Goal: Information Seeking & Learning: Find specific fact

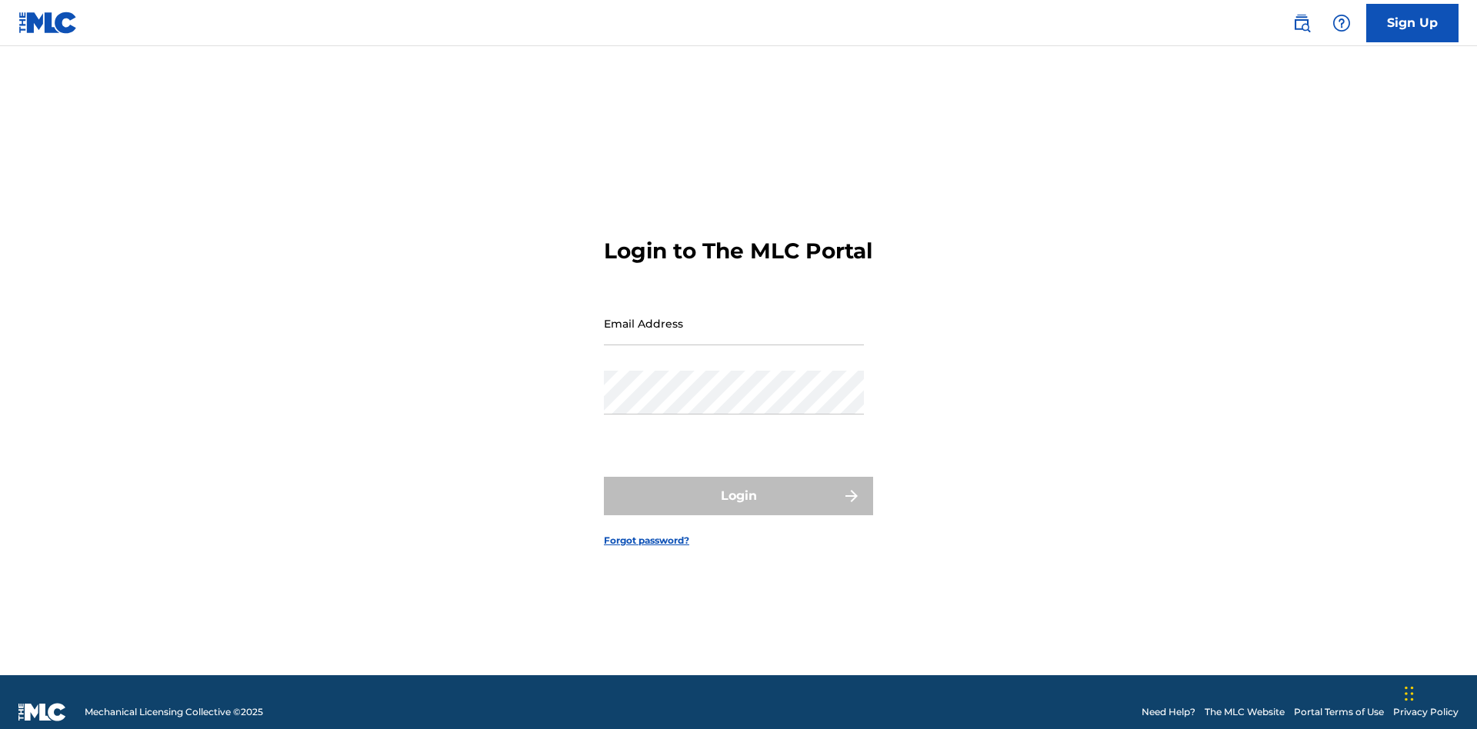
scroll to position [20, 0]
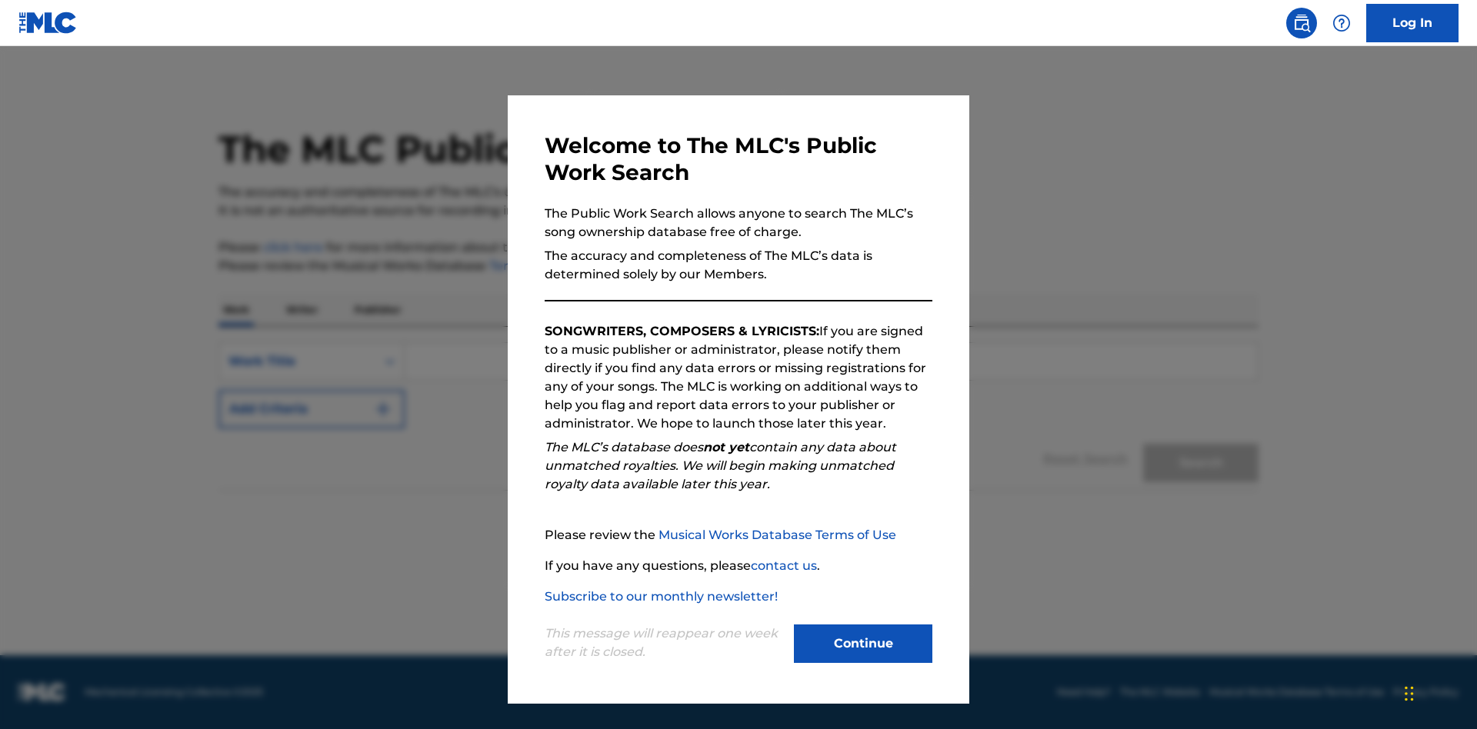
click at [863, 644] on button "Continue" at bounding box center [863, 644] width 138 height 38
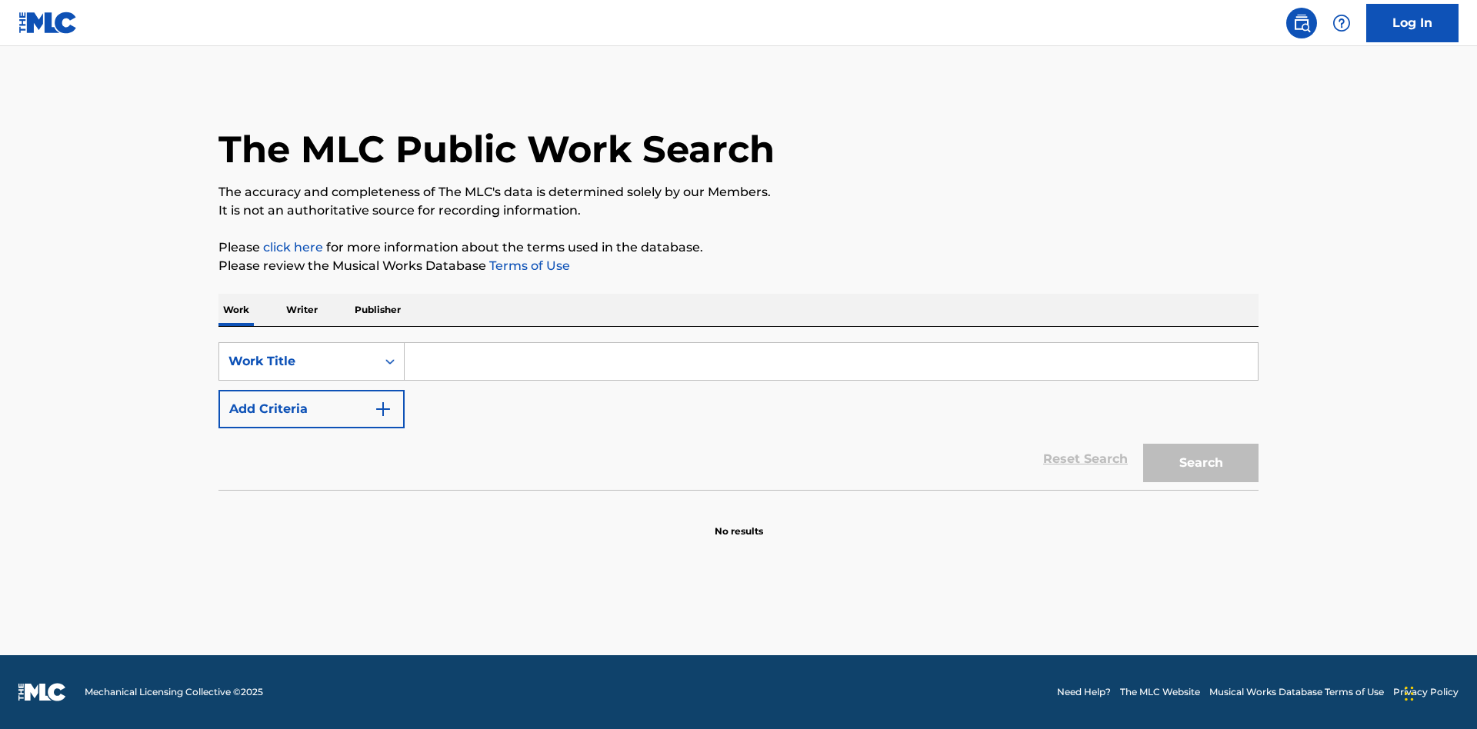
click at [312, 409] on button "Add Criteria" at bounding box center [311, 409] width 186 height 38
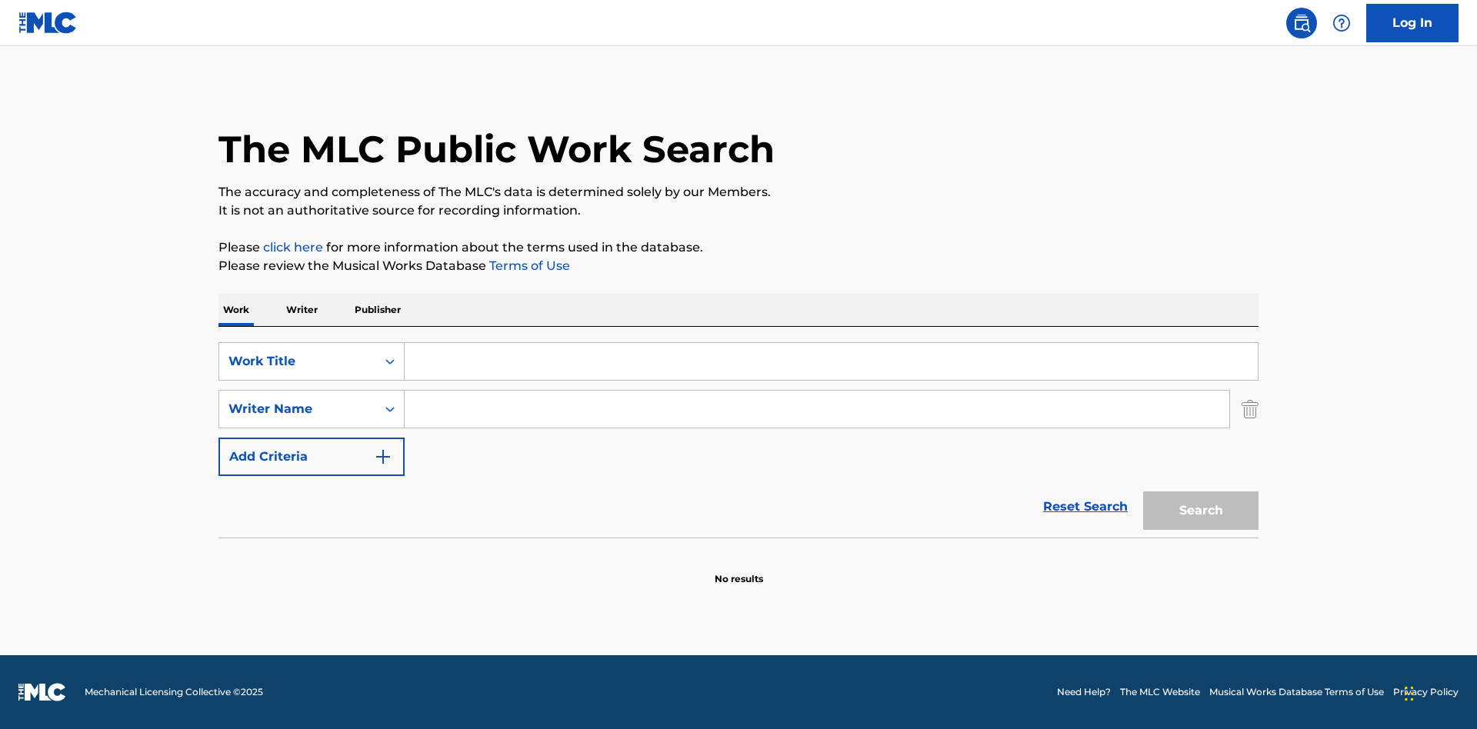
click at [312, 457] on button "Add Criteria" at bounding box center [311, 457] width 186 height 38
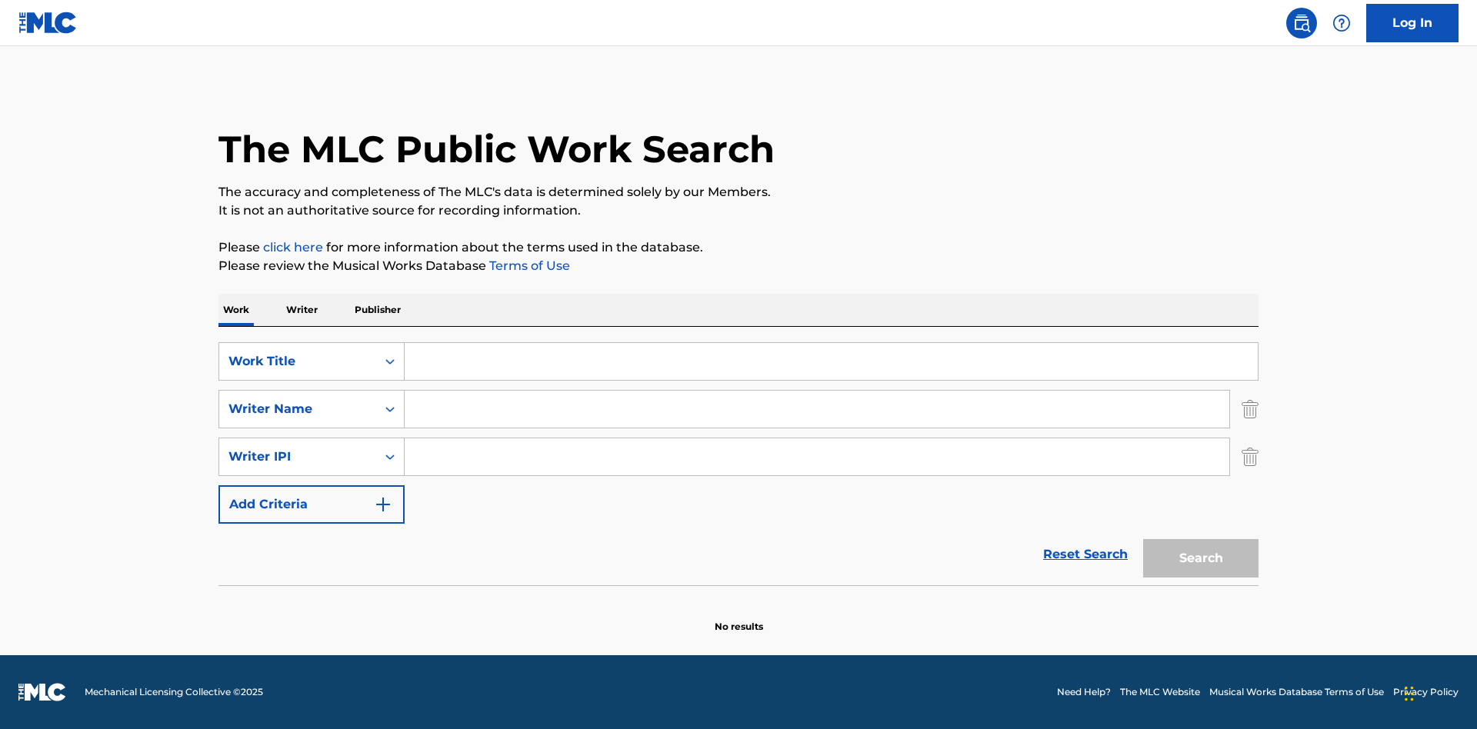
click at [312, 505] on button "Add Criteria" at bounding box center [311, 504] width 186 height 38
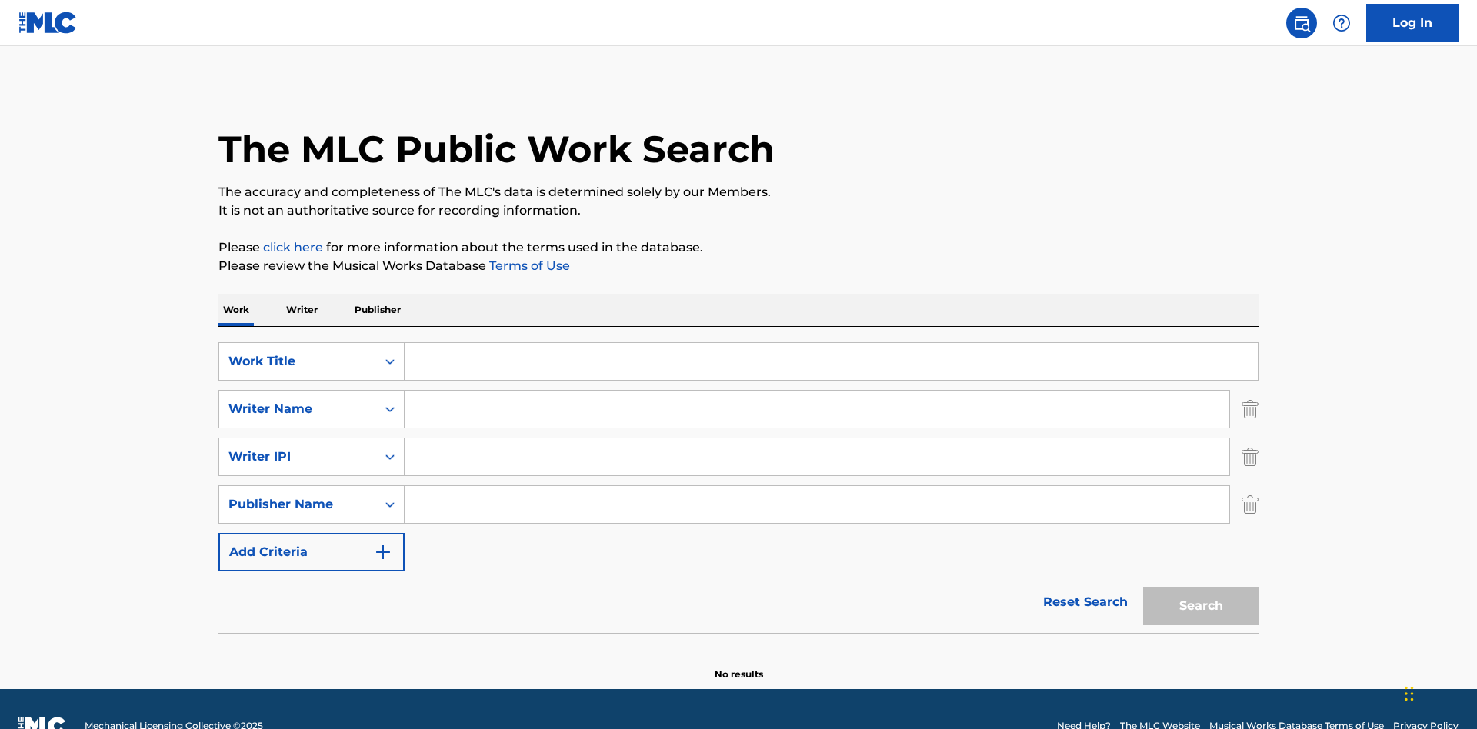
click at [312, 533] on button "Add Criteria" at bounding box center [311, 552] width 186 height 38
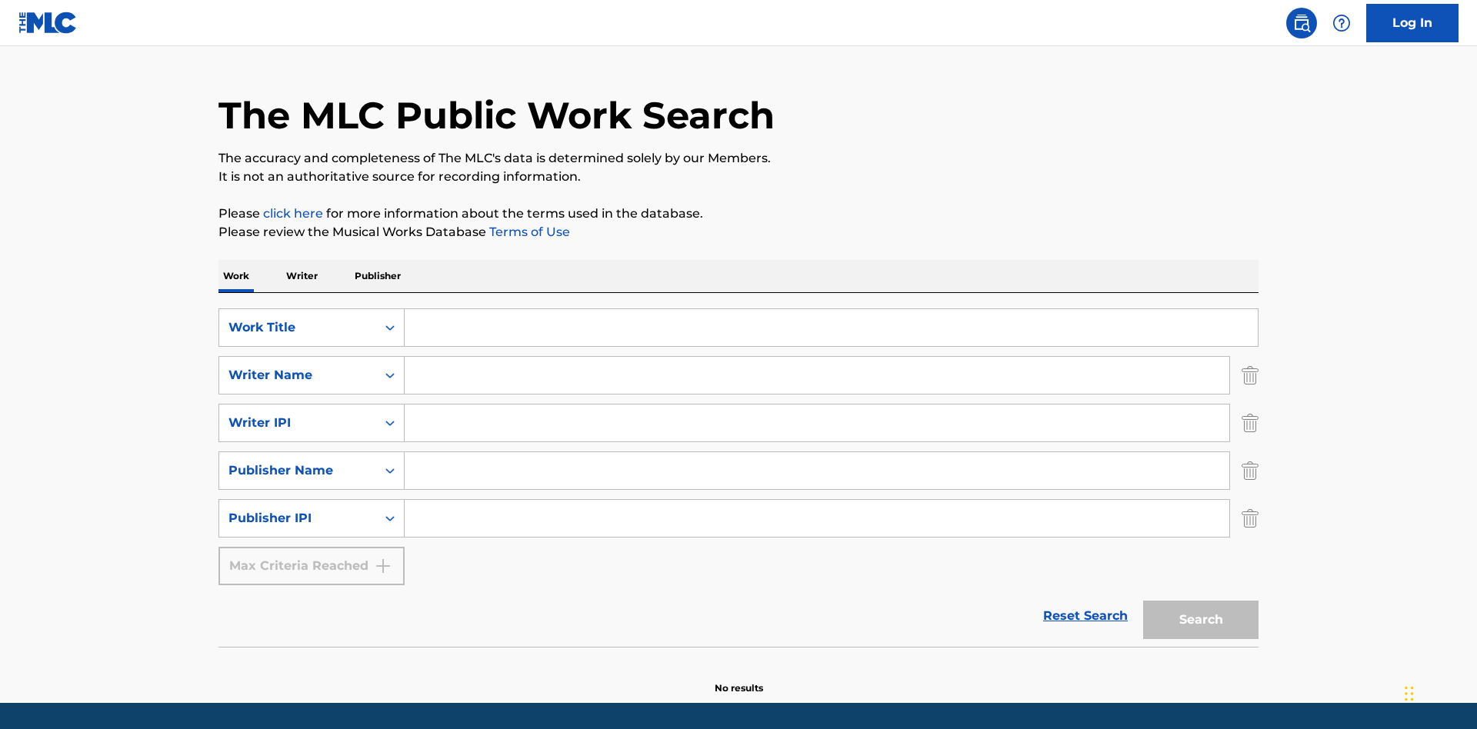
scroll to position [82, 0]
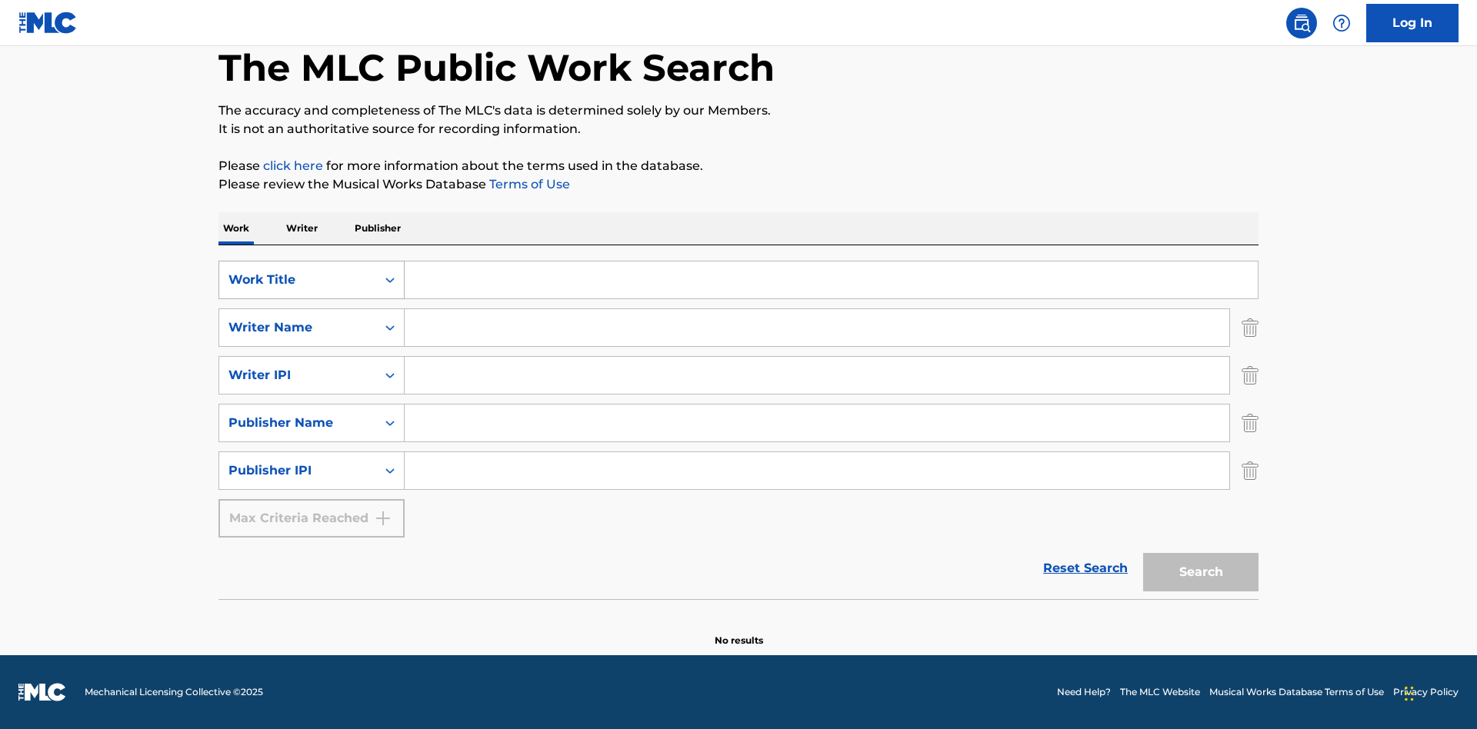
click at [298, 280] on div "Work Title" at bounding box center [297, 280] width 138 height 18
click at [312, 318] on div "ISWC" at bounding box center [311, 318] width 185 height 38
click at [298, 328] on div "Writer Name" at bounding box center [297, 327] width 138 height 18
click at [312, 366] on div "MLC Publisher Number" at bounding box center [311, 366] width 185 height 38
click at [298, 375] on div "Writer IPI" at bounding box center [297, 375] width 138 height 18
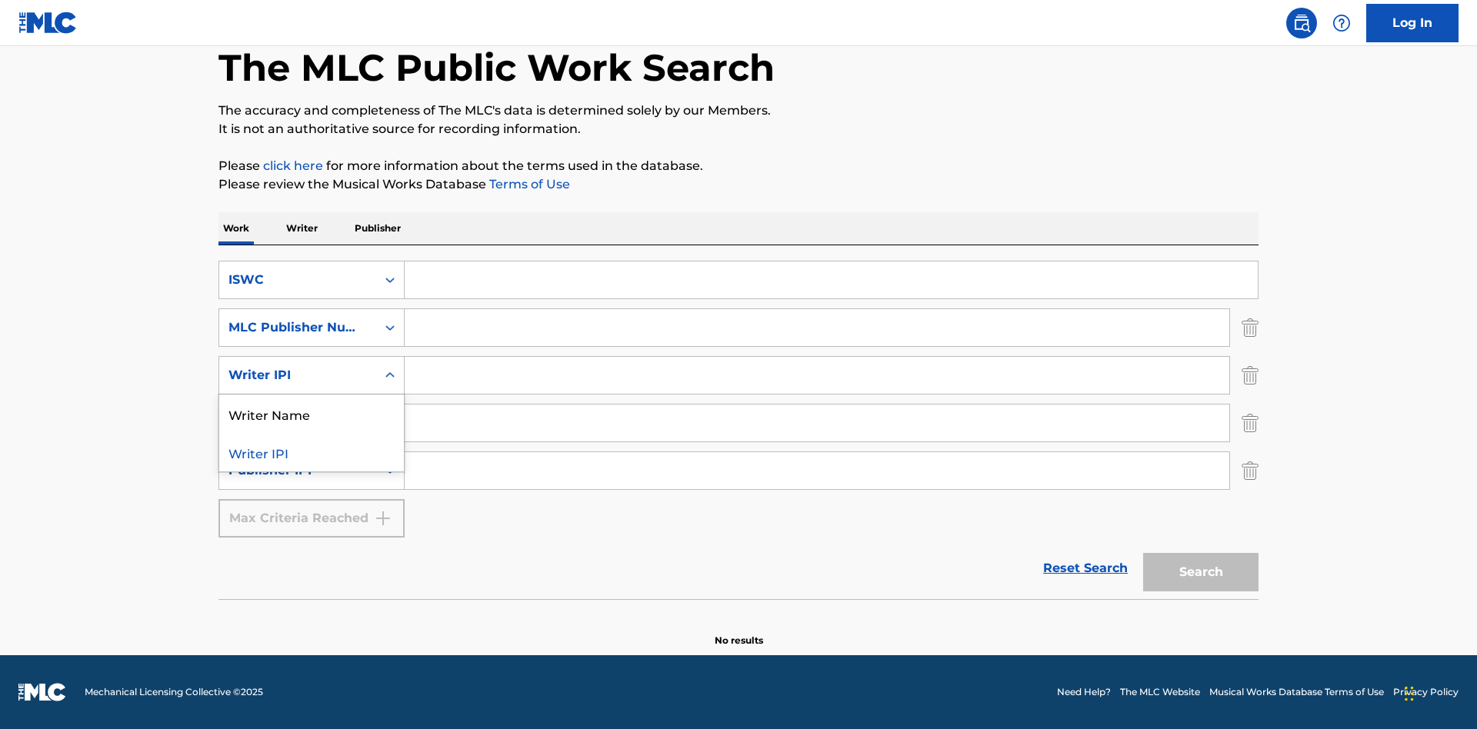
click at [312, 414] on div "Writer Name" at bounding box center [311, 414] width 185 height 38
click at [298, 423] on div "Publisher Name" at bounding box center [297, 423] width 138 height 18
click at [312, 462] on div "Writer IPI" at bounding box center [311, 461] width 185 height 38
click at [298, 471] on div "Publisher IPI" at bounding box center [297, 471] width 138 height 18
click at [312, 509] on div "Publisher Name" at bounding box center [311, 509] width 185 height 38
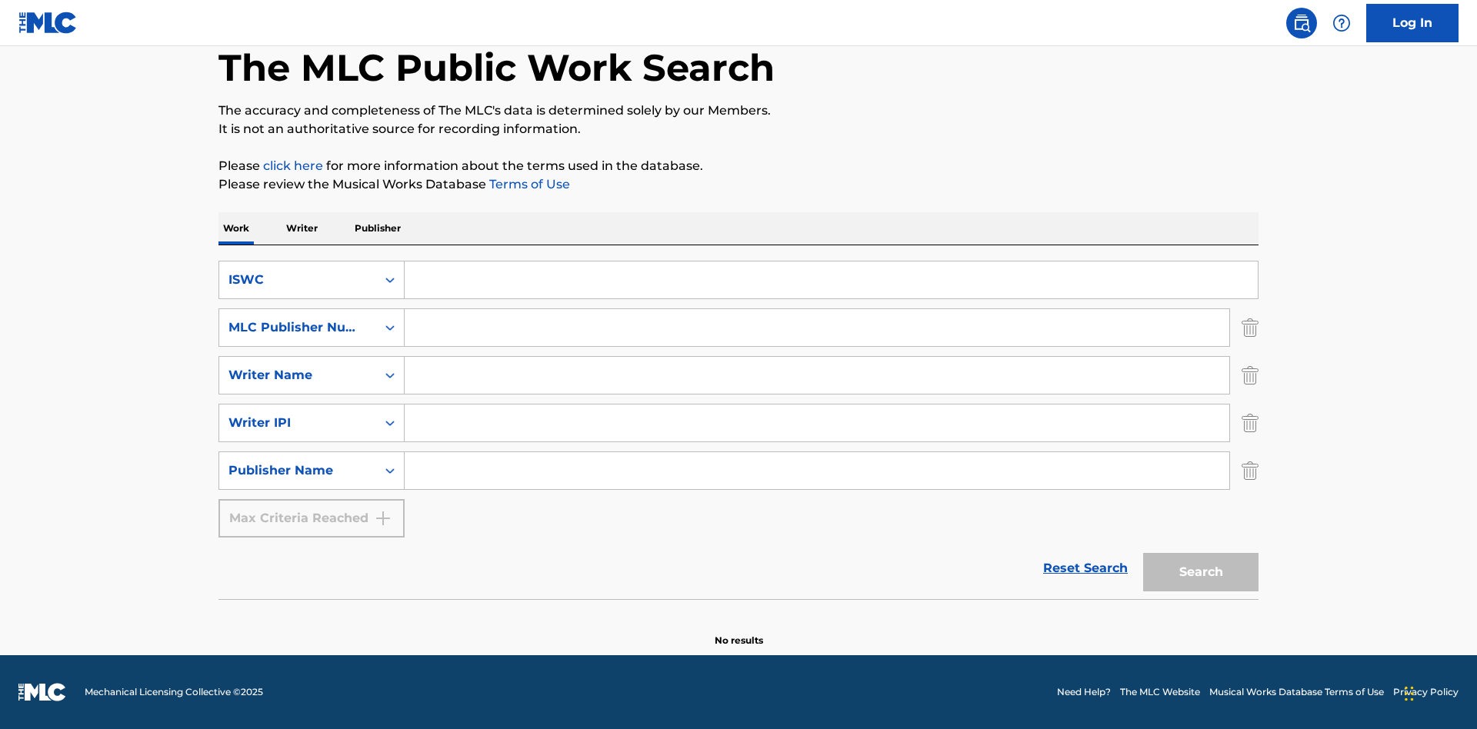
click at [831, 280] on input "Search Form" at bounding box center [831, 280] width 853 height 37
type input "T-917.105.8"
click at [817, 328] on input "Search Form" at bounding box center [817, 327] width 825 height 37
type input "P06967"
click at [817, 375] on input "Search Form" at bounding box center [817, 375] width 825 height 37
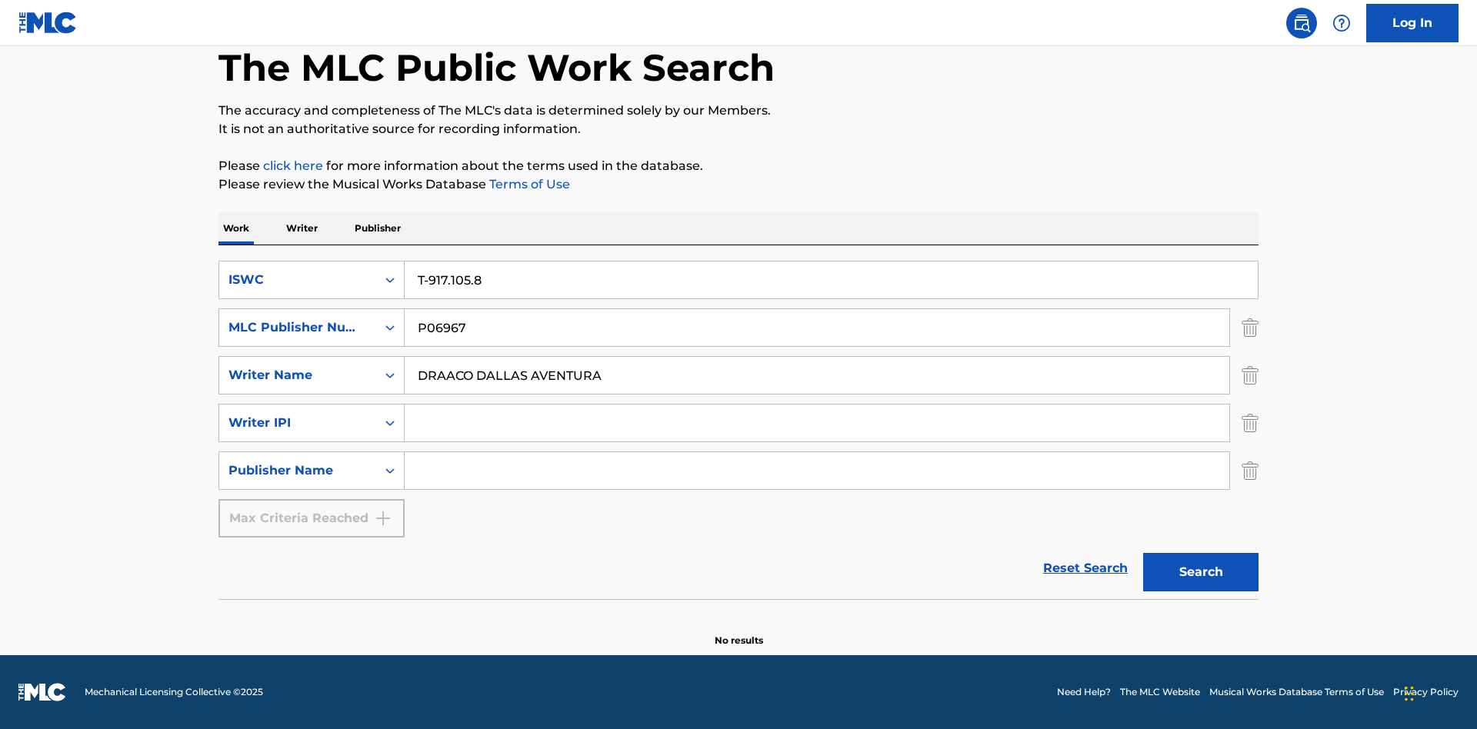
type input "DRAACO DALLAS AVENTURA"
click at [817, 423] on input "Search Form" at bounding box center [817, 423] width 825 height 37
type input "00766422818"
click at [817, 471] on input "Search Form" at bounding box center [817, 470] width 825 height 37
type input "DRAACO AVENTURA PUB DESIGNEE"
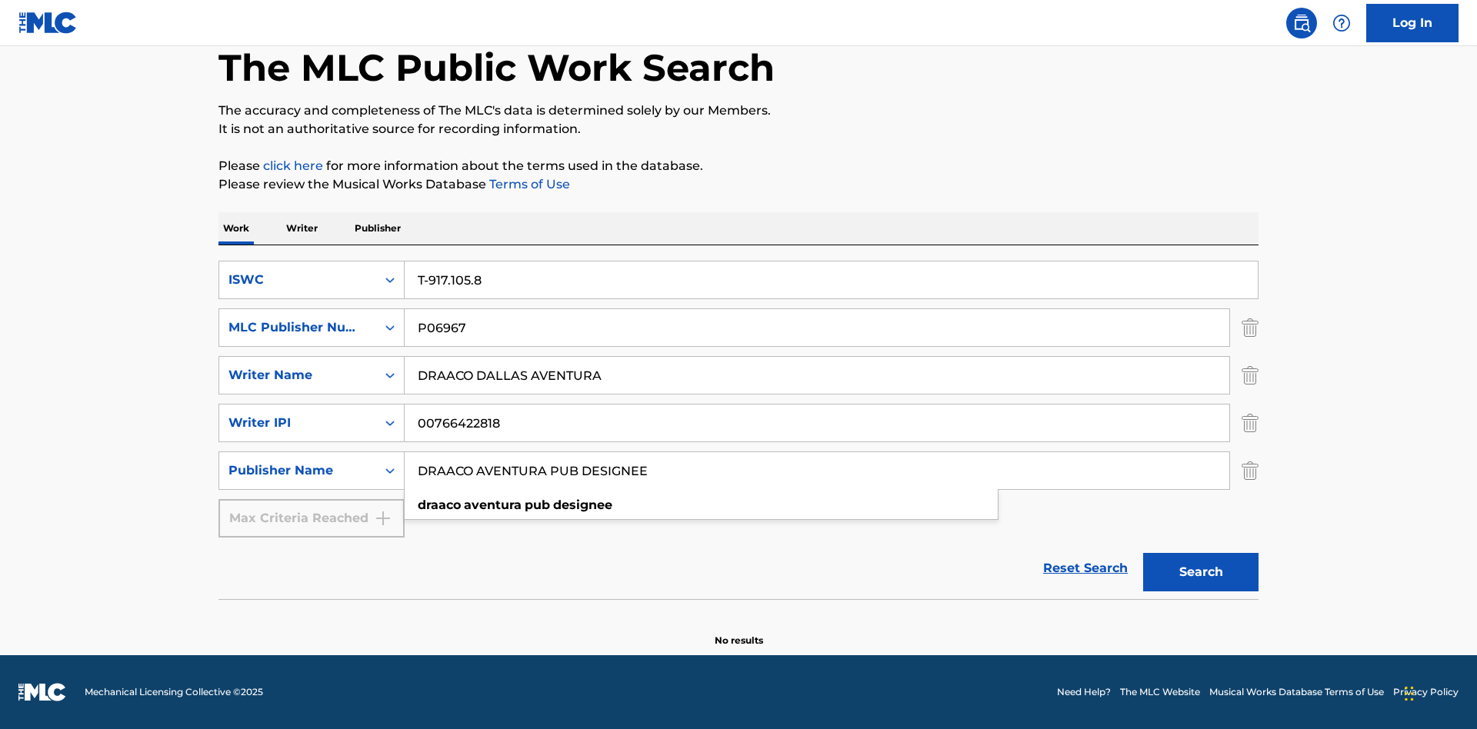
click at [1201, 572] on button "Search" at bounding box center [1200, 572] width 115 height 38
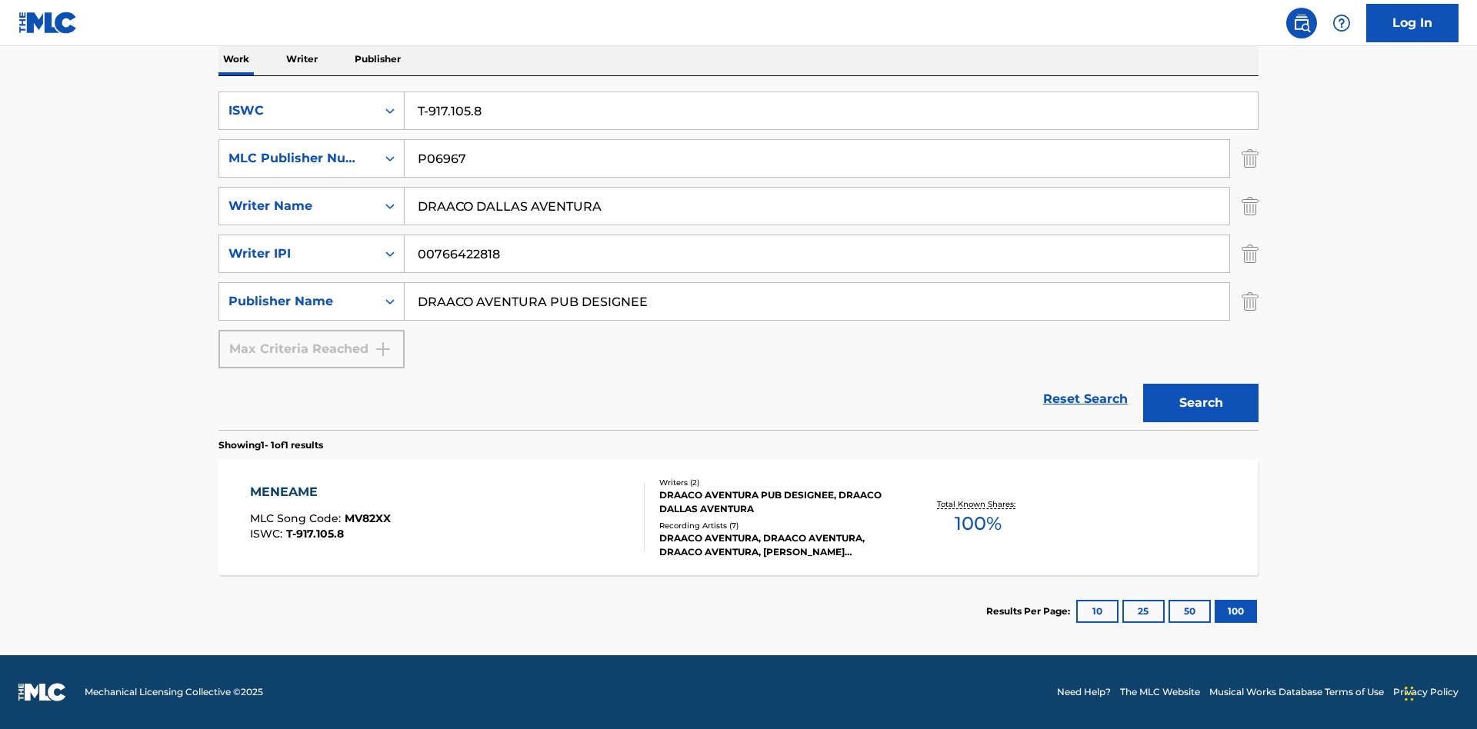
click at [319, 492] on div "MENEAME" at bounding box center [320, 492] width 141 height 18
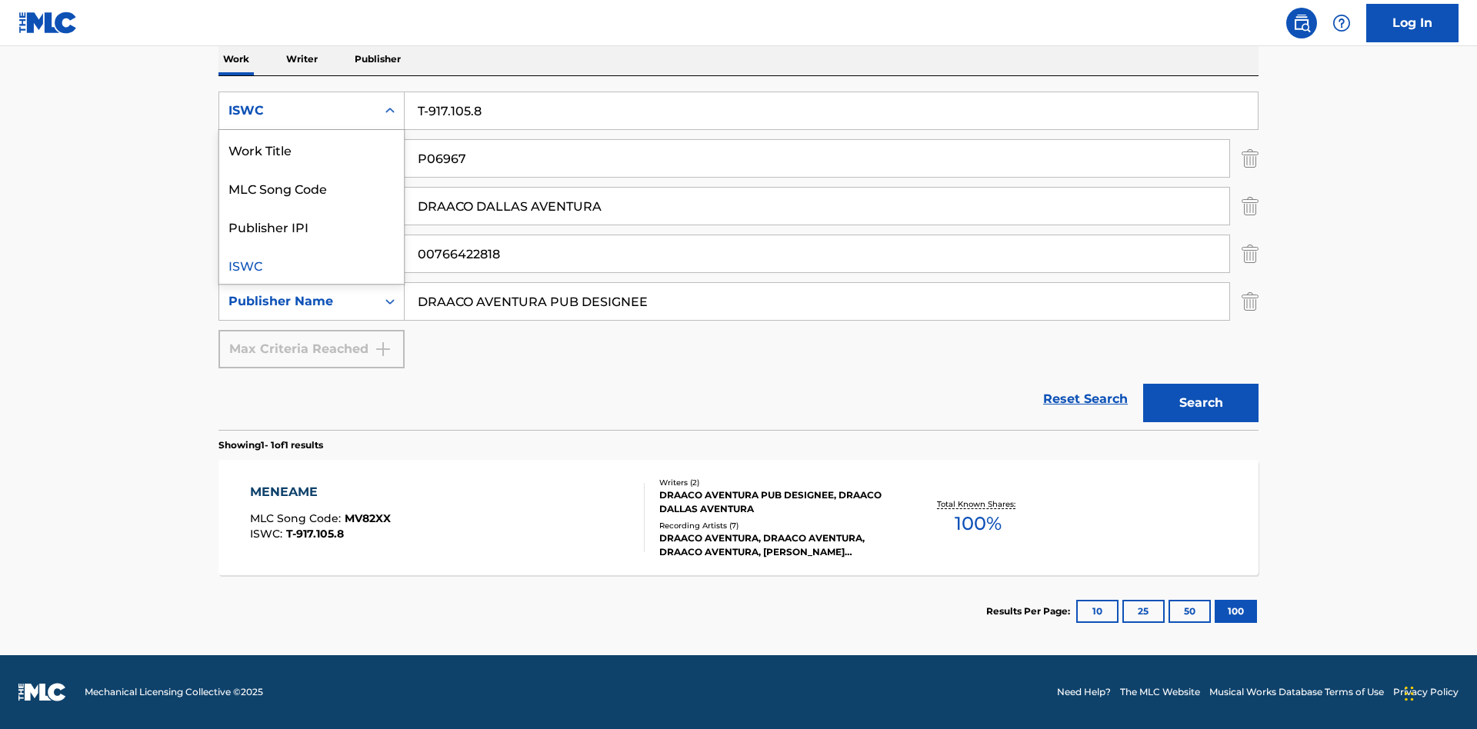
click at [312, 188] on div "MLC Song Code" at bounding box center [311, 187] width 185 height 38
click at [298, 158] on div "MLC Publisher Number" at bounding box center [297, 158] width 138 height 18
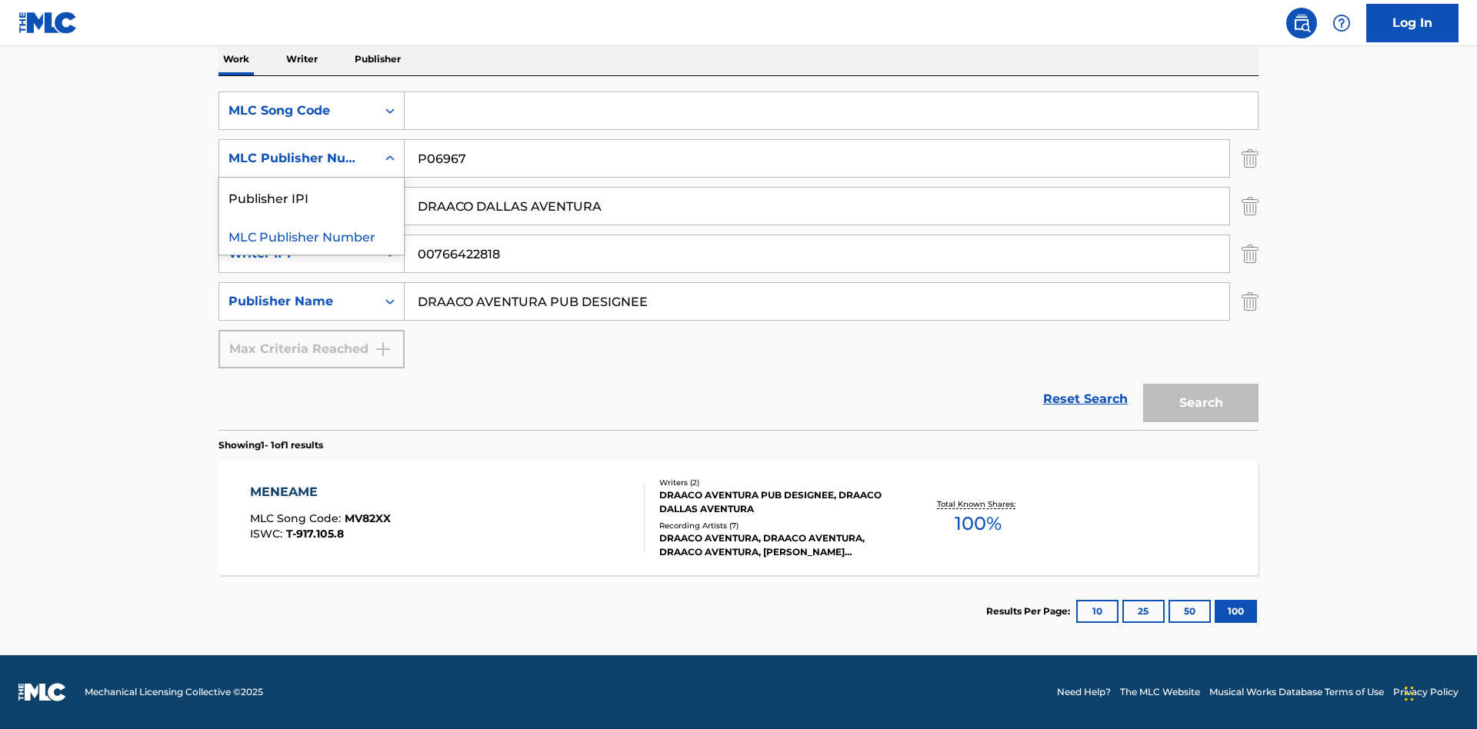
click at [312, 197] on div "Publisher IPI" at bounding box center [311, 197] width 185 height 38
click at [831, 111] on input "Search Form" at bounding box center [831, 110] width 853 height 37
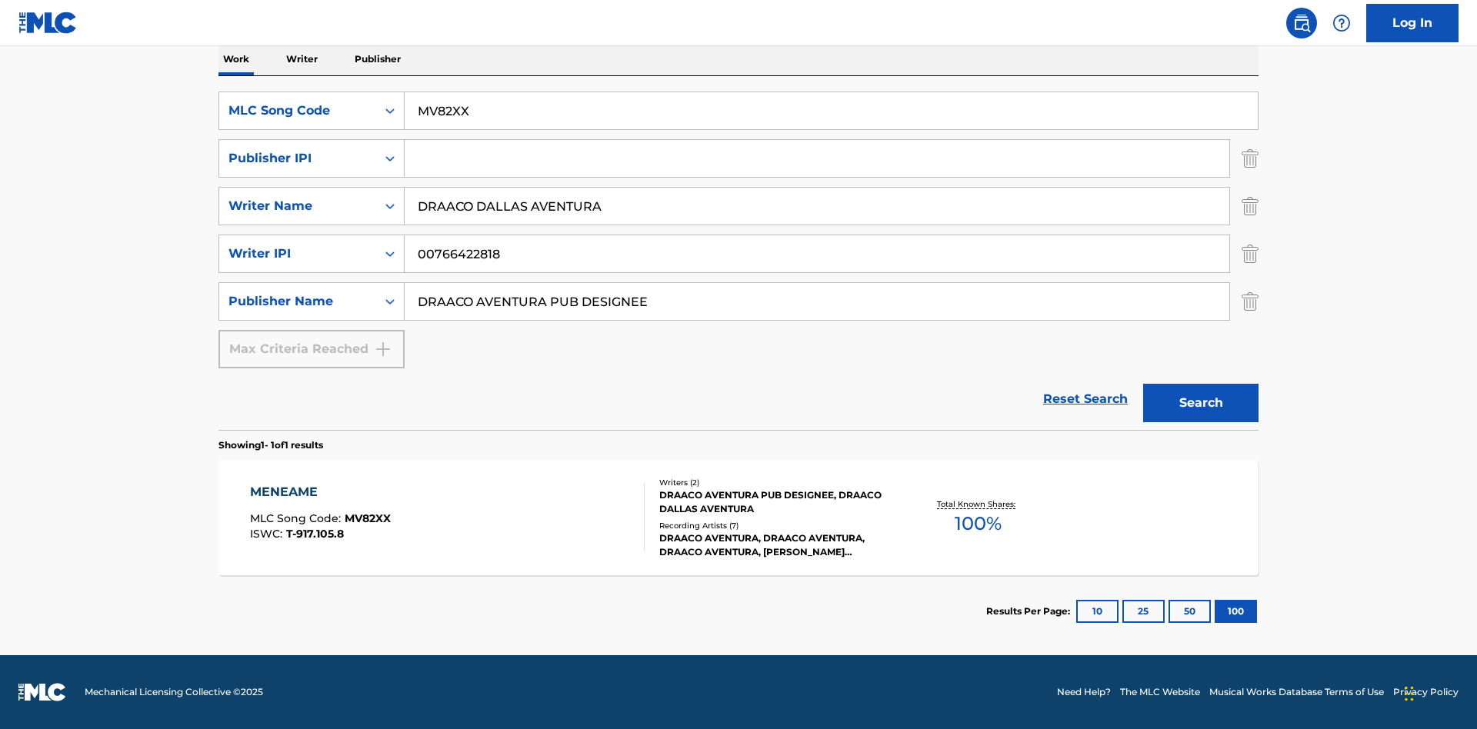
type input "MV82XX"
click at [817, 158] on input "Search Form" at bounding box center [817, 158] width 825 height 37
type input "00766422818"
click at [1201, 403] on button "Search" at bounding box center [1200, 403] width 115 height 38
click at [319, 492] on div "MENEAME" at bounding box center [320, 492] width 141 height 18
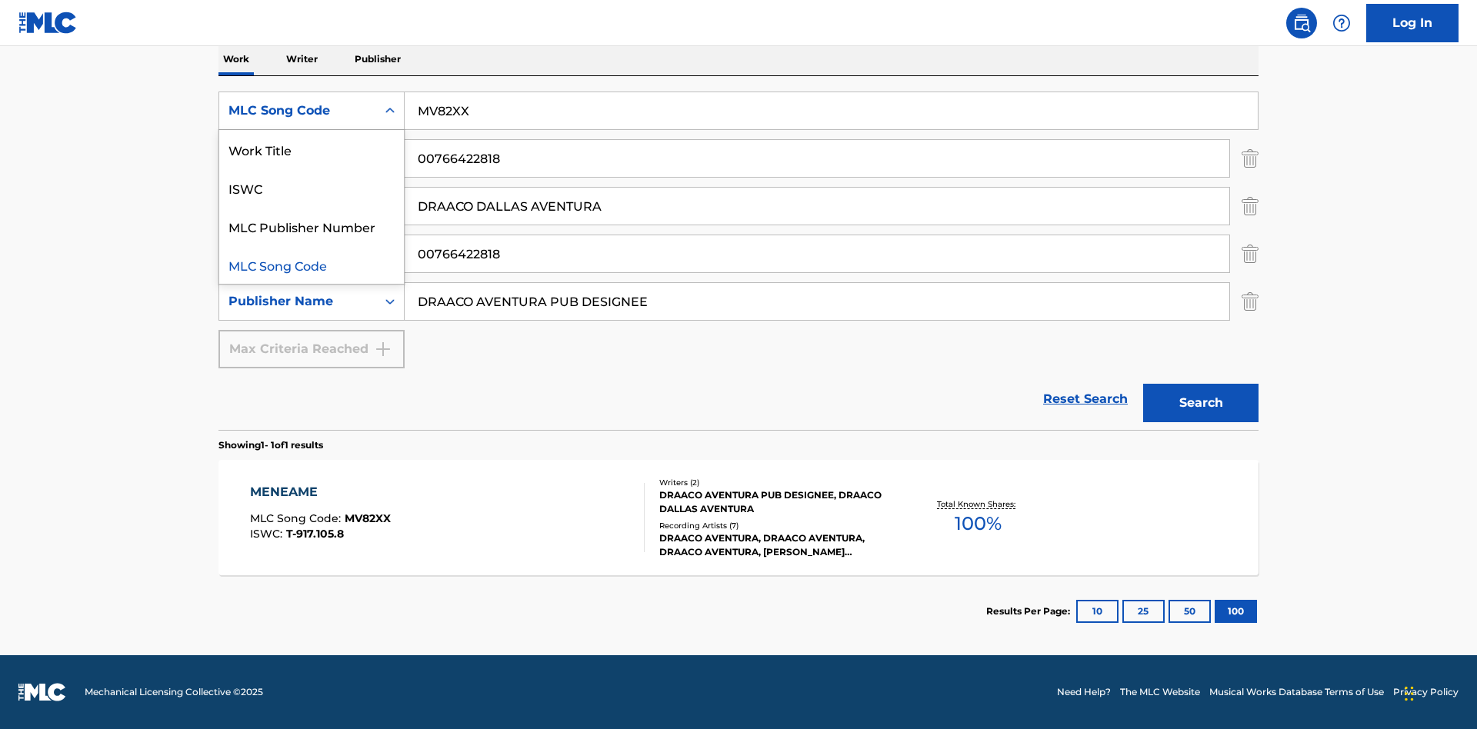
click at [312, 149] on div "Work Title" at bounding box center [311, 149] width 185 height 38
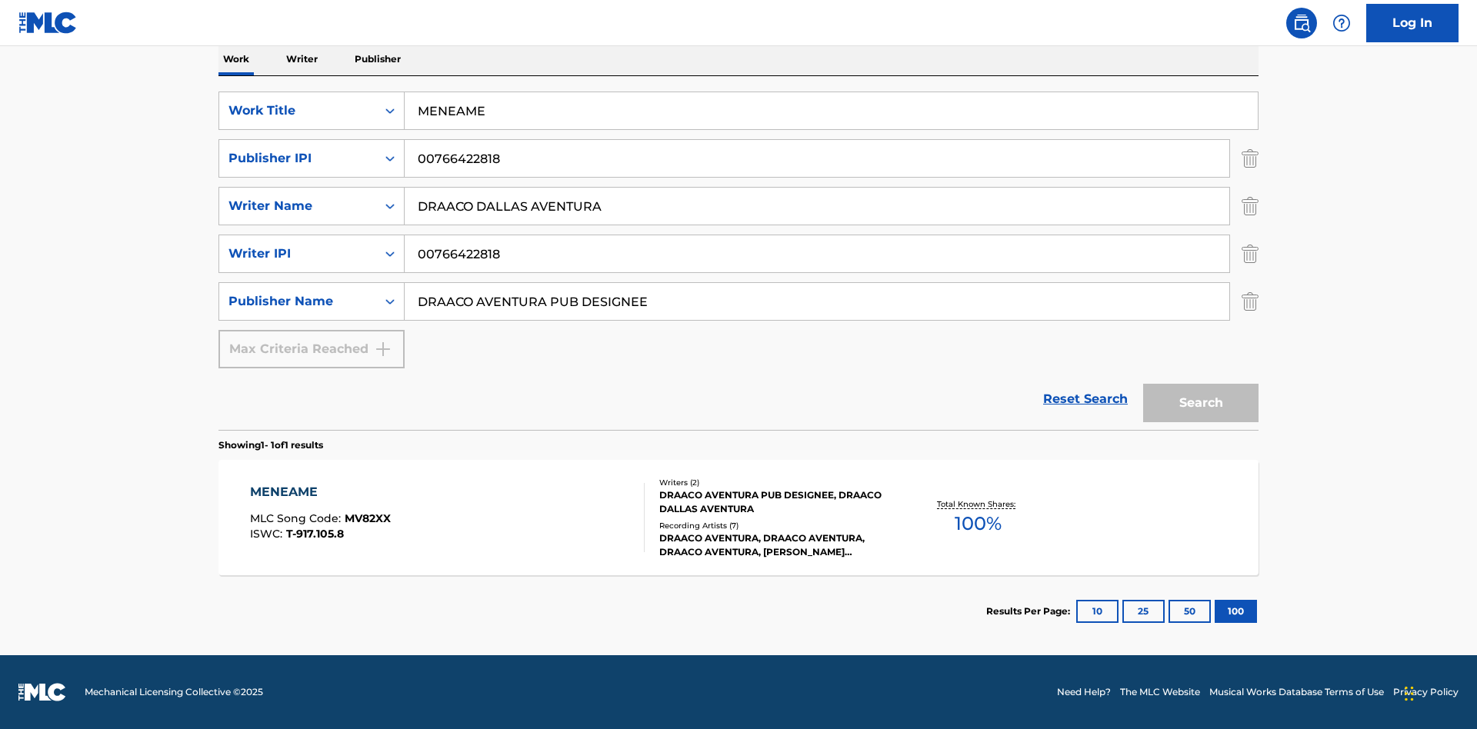
type input "MENEAME"
click at [1201, 403] on button "Search" at bounding box center [1200, 403] width 115 height 38
